Goal: Task Accomplishment & Management: Use online tool/utility

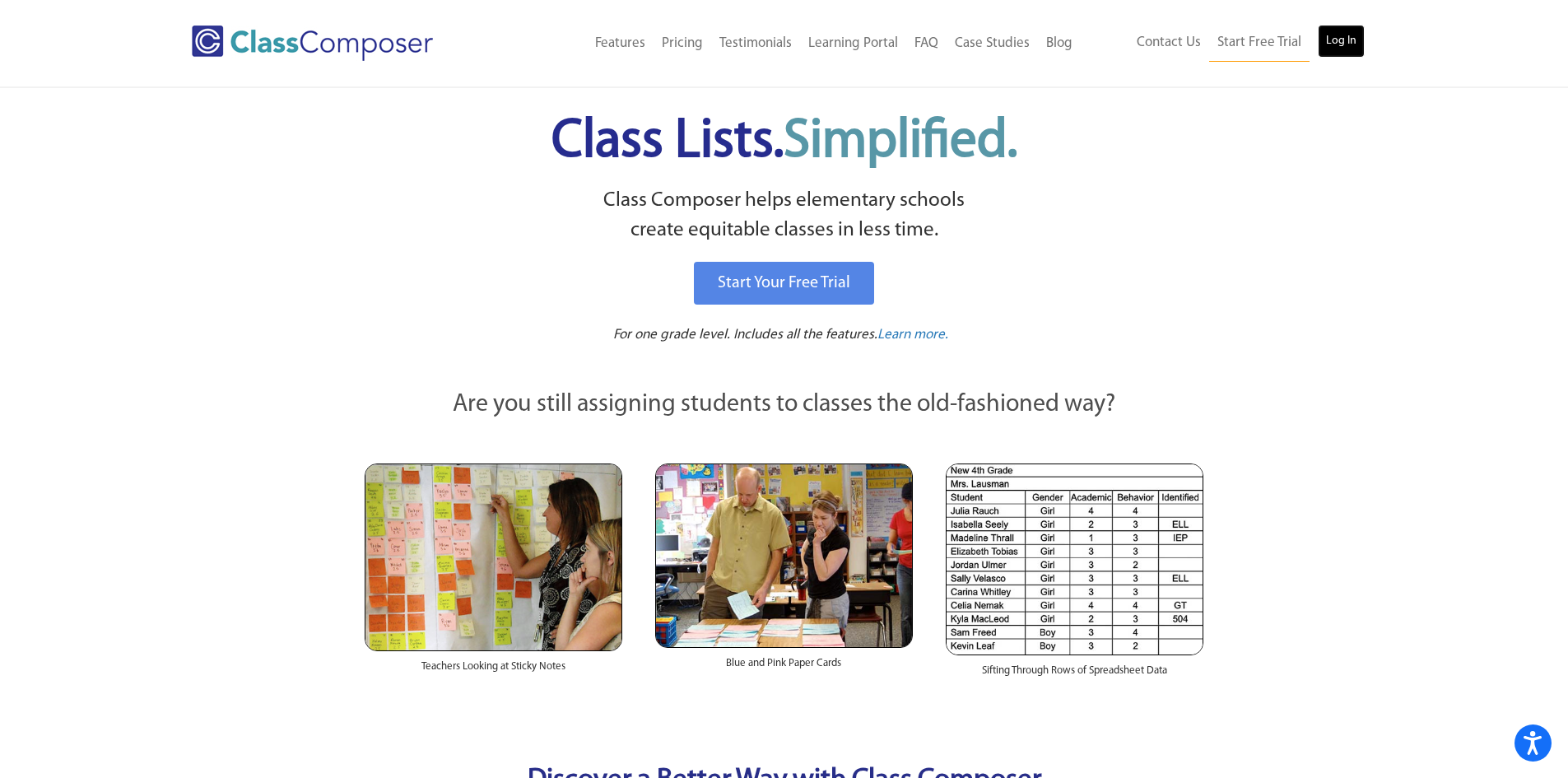
click at [1329, 39] on link "Log In" at bounding box center [1340, 41] width 46 height 33
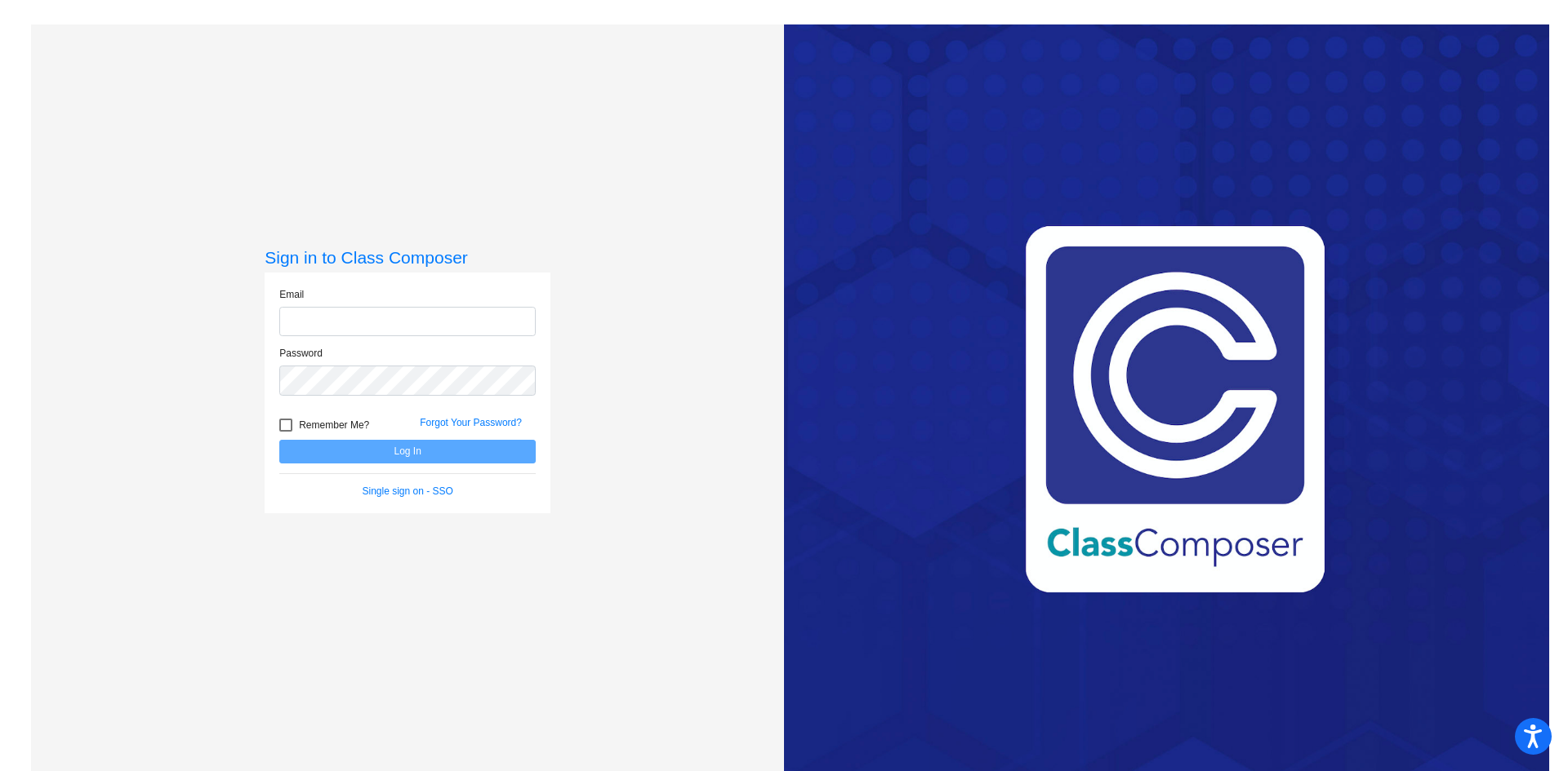
type input "[EMAIL_ADDRESS][DOMAIN_NAME]"
click at [307, 451] on button "Log In" at bounding box center [407, 452] width 256 height 24
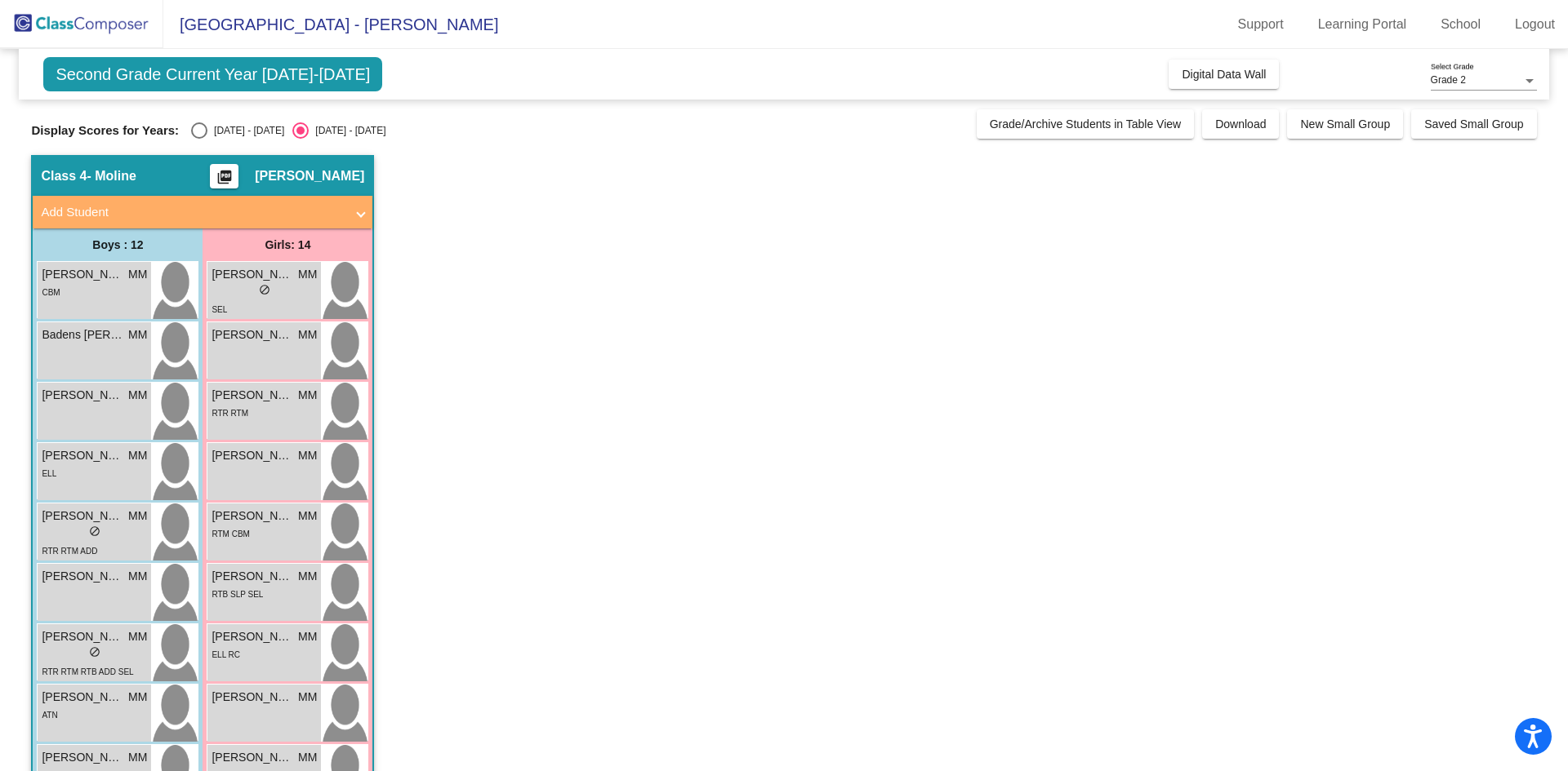
click at [192, 129] on div "Select an option" at bounding box center [199, 130] width 17 height 17
click at [198, 138] on input "[DATE] - [DATE]" at bounding box center [198, 138] width 1 height 1
radio input "true"
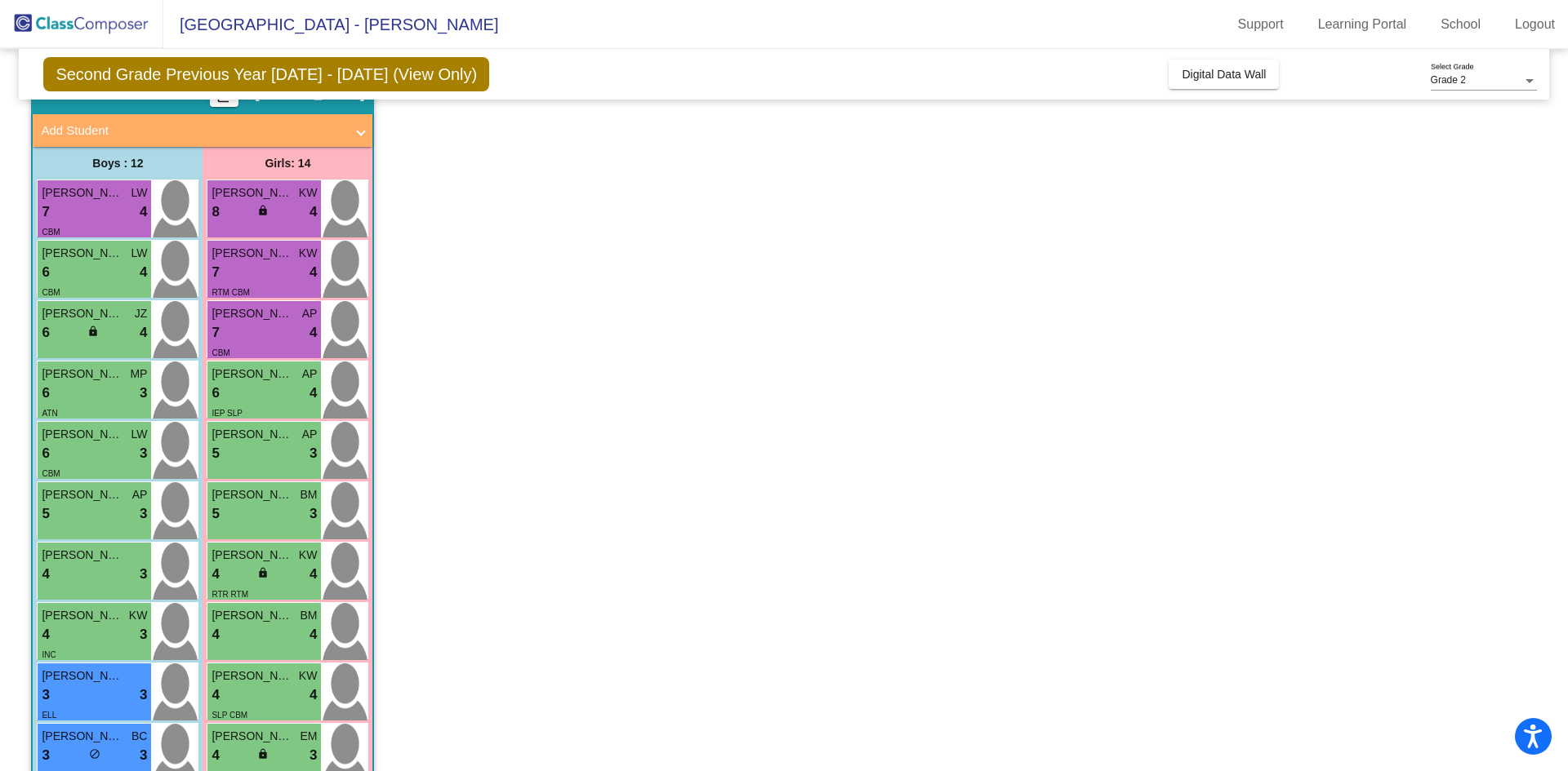
scroll to position [163, 0]
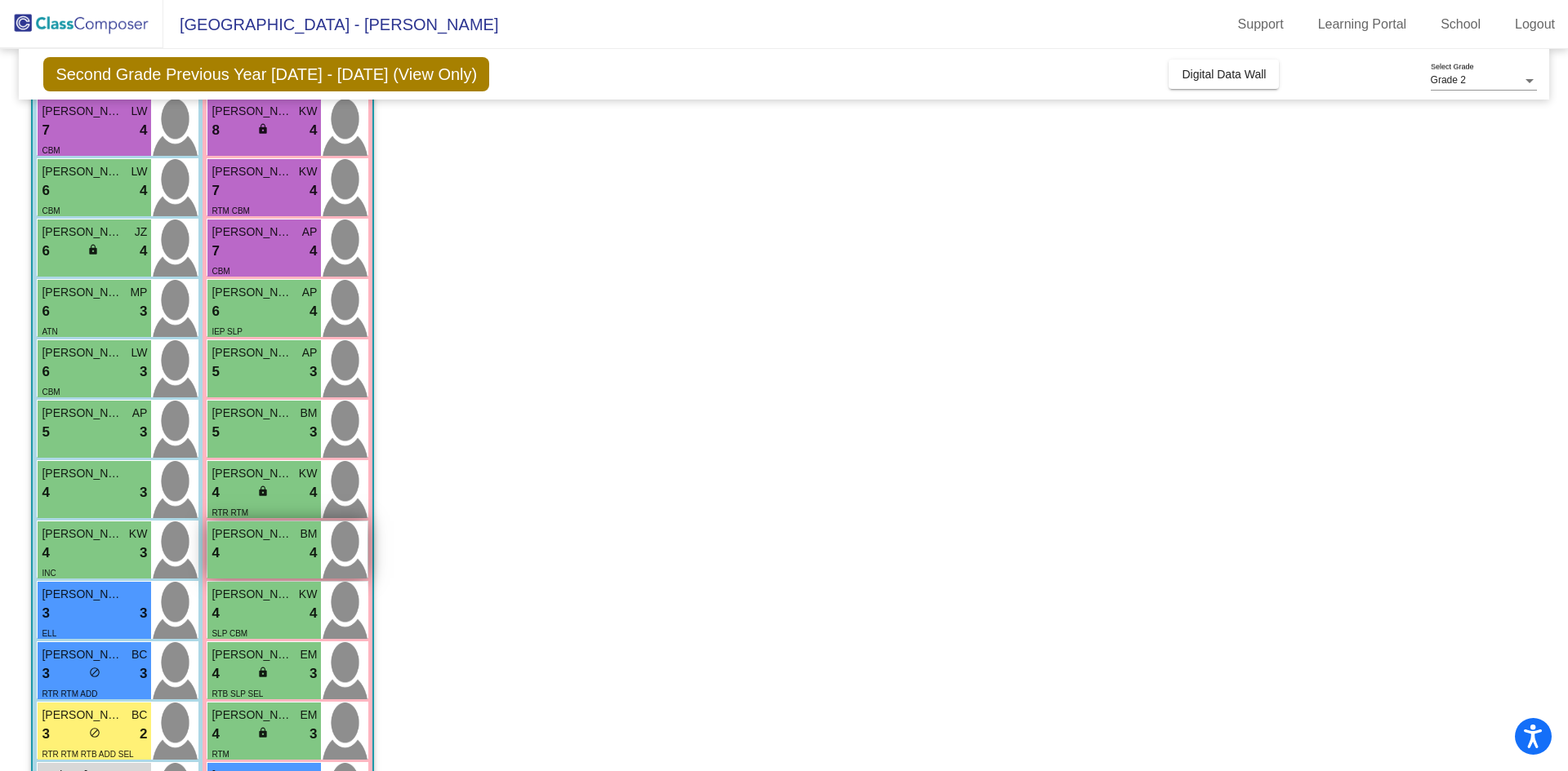
click at [250, 542] on div "4 lock do_not_disturb_alt 4" at bounding box center [264, 553] width 105 height 22
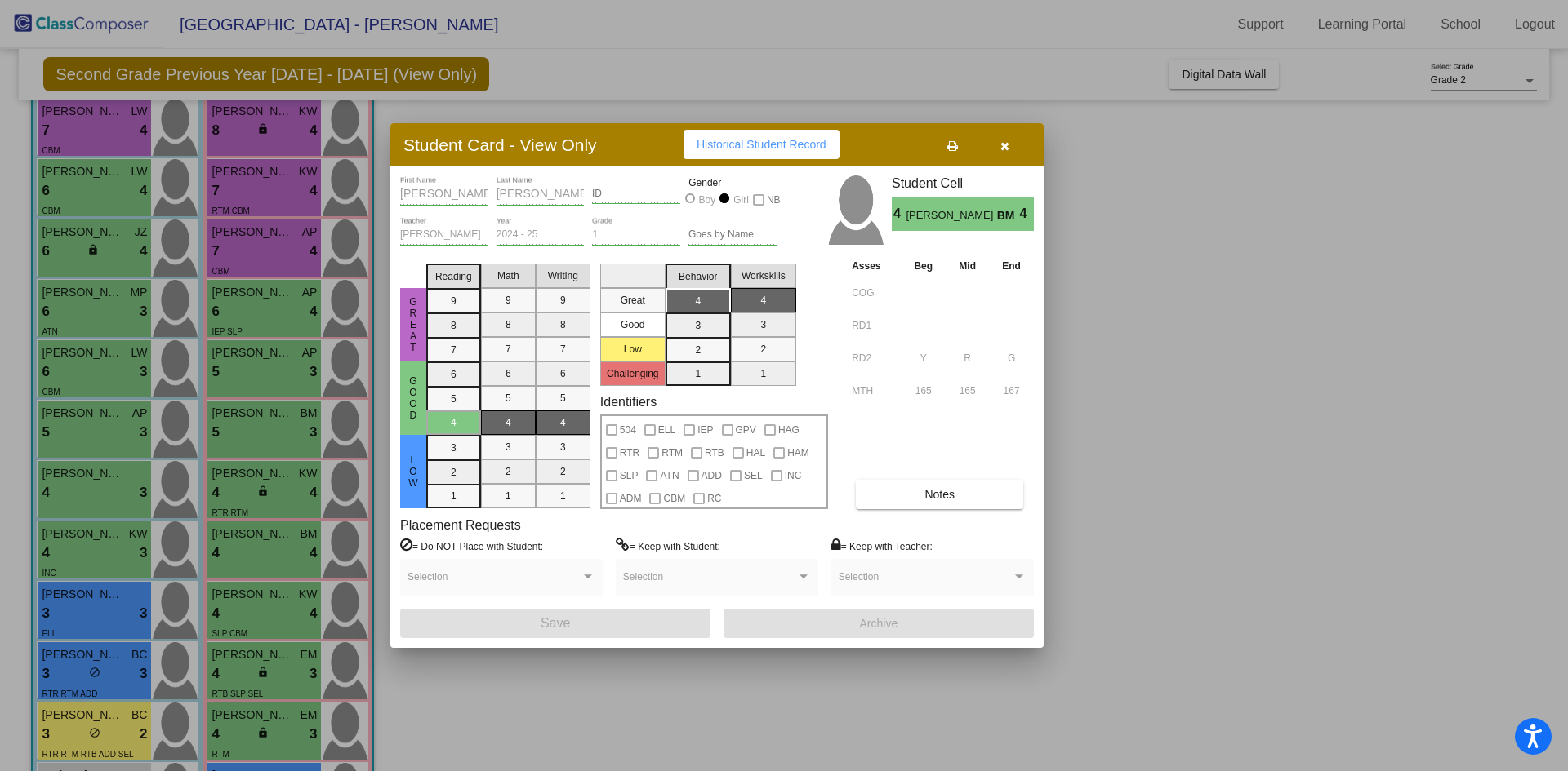
click at [970, 496] on button "Notes" at bounding box center [939, 494] width 168 height 29
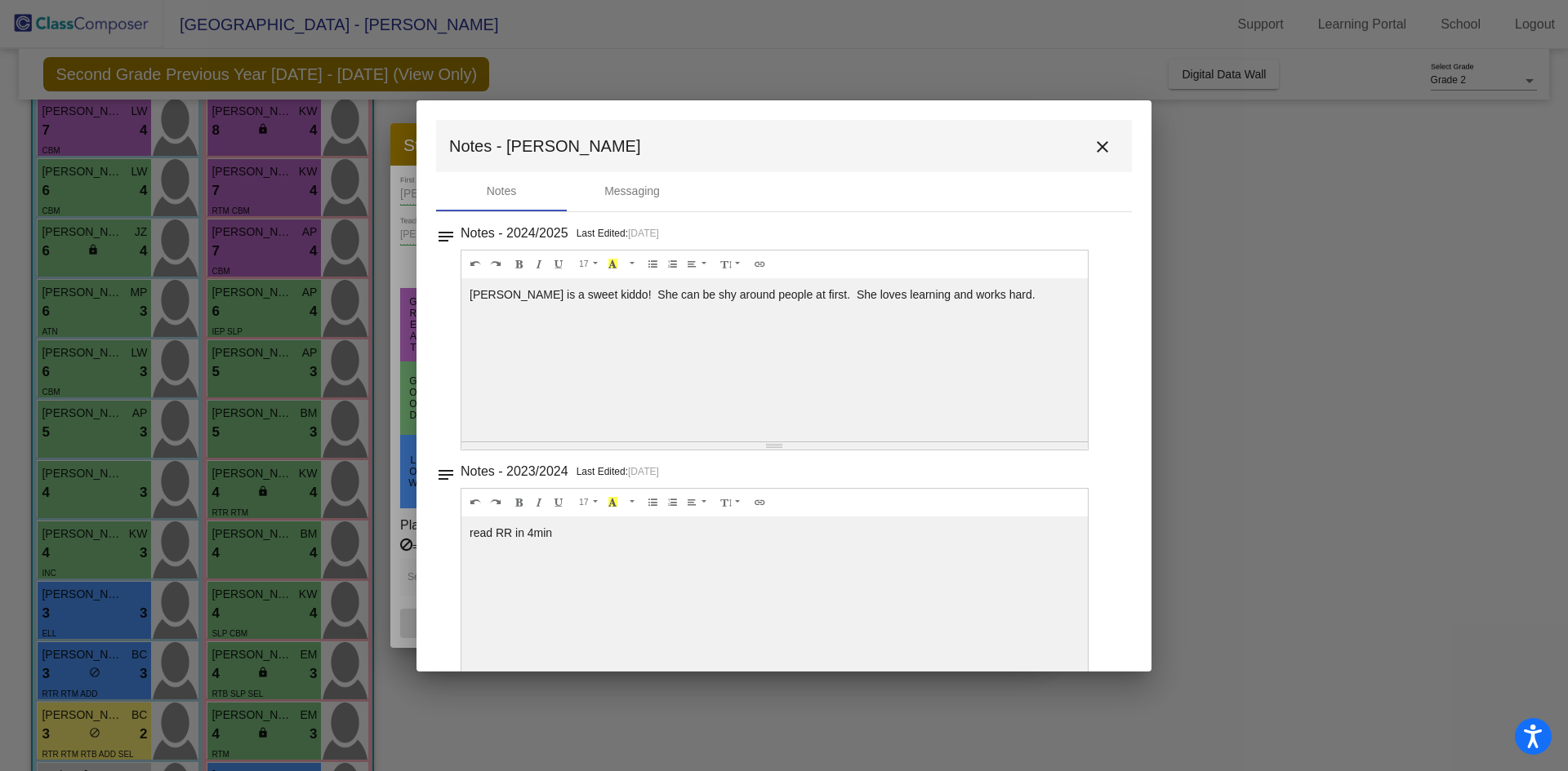
click at [1097, 144] on mat-icon "close" at bounding box center [1102, 147] width 20 height 20
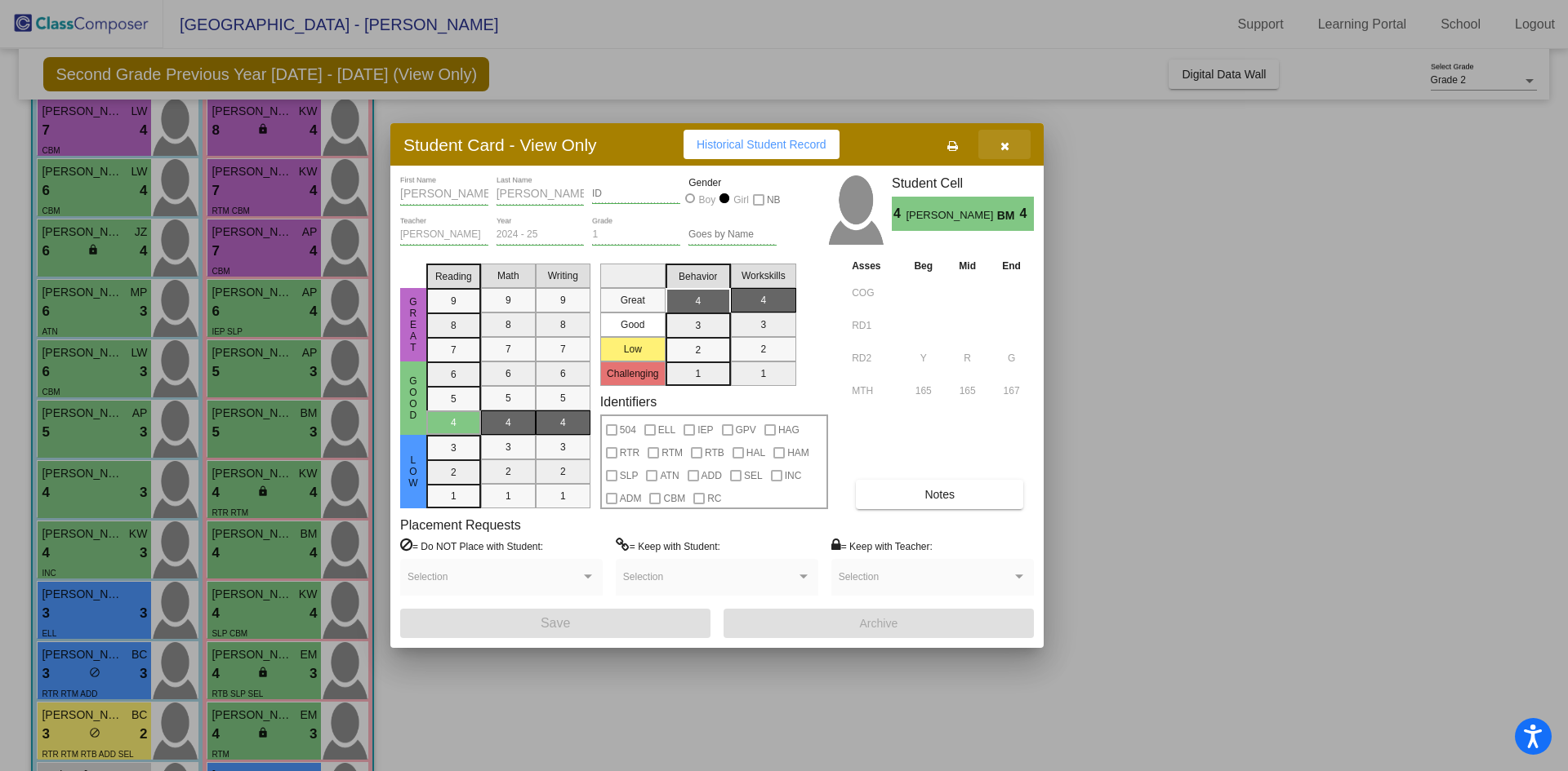
click at [1006, 145] on icon "button" at bounding box center [1004, 146] width 9 height 12
